Goal: Transaction & Acquisition: Purchase product/service

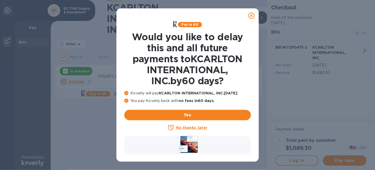
click at [186, 130] on u "No thanks, later" at bounding box center [191, 127] width 31 height 4
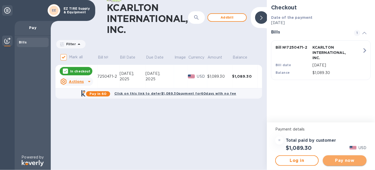
click at [339, 161] on span "Pay now" at bounding box center [344, 160] width 35 height 6
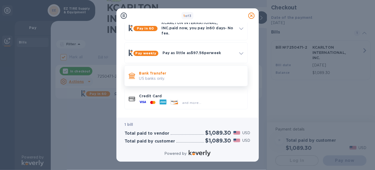
scroll to position [32, 0]
click at [153, 79] on p "US banks only." at bounding box center [191, 78] width 104 height 5
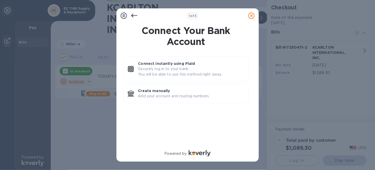
scroll to position [0, 0]
click at [162, 93] on p "Create manually" at bounding box center [191, 90] width 106 height 5
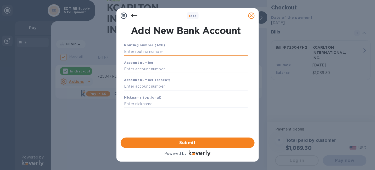
click at [134, 53] on input "text" at bounding box center [185, 52] width 123 height 8
paste input "063000047"
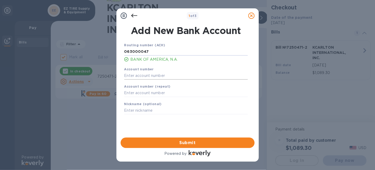
type input "063000047"
click at [134, 79] on input "text" at bounding box center [185, 76] width 123 height 8
paste input "898054061265"
type input "898054061265"
click at [137, 97] on input "text" at bounding box center [185, 93] width 123 height 8
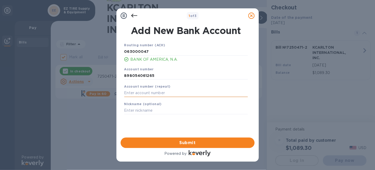
paste input "898054061265"
type input "898054061265"
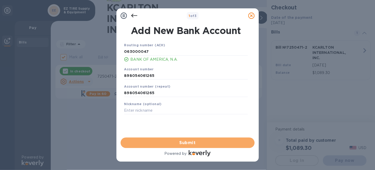
click at [198, 144] on span "Submit" at bounding box center [187, 143] width 125 height 6
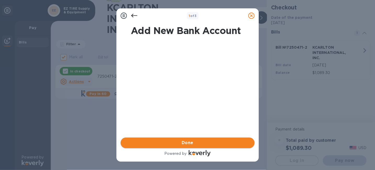
click at [183, 145] on span "Done" at bounding box center [187, 143] width 12 height 6
